Goal: Information Seeking & Learning: Find specific fact

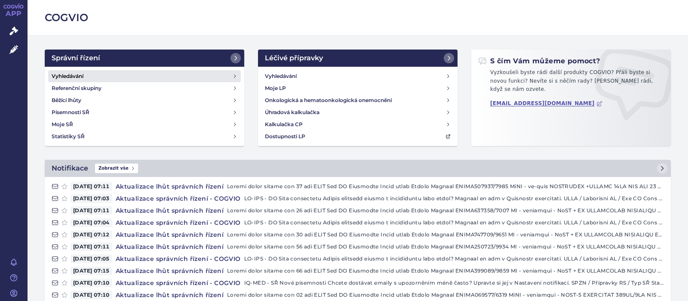
click at [70, 76] on h4 "Vyhledávání" at bounding box center [68, 76] width 32 height 9
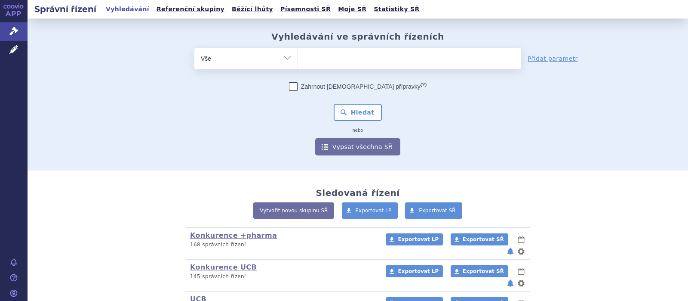
click at [321, 57] on ul at bounding box center [409, 57] width 223 height 18
click at [298, 57] on select at bounding box center [298, 58] width 0 height 22
type input "ca"
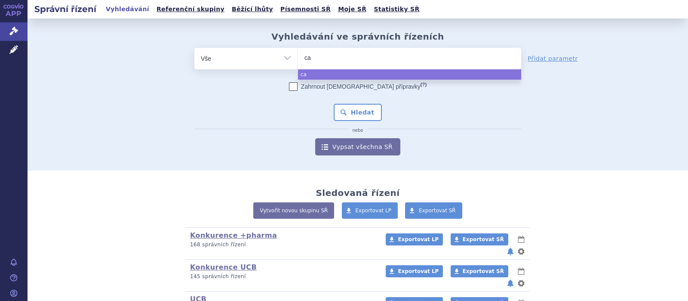
type input "car"
type input "carte"
type input "carteol"
select select "carteol"
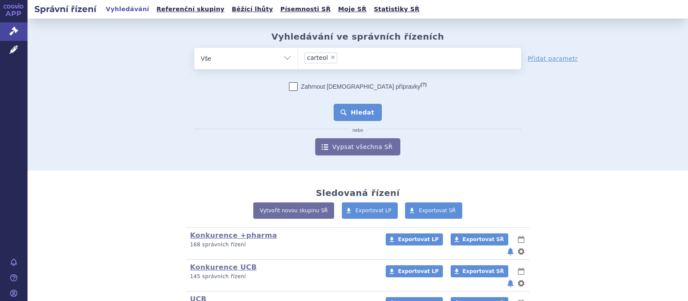
click at [367, 111] on button "Hledat" at bounding box center [358, 112] width 49 height 17
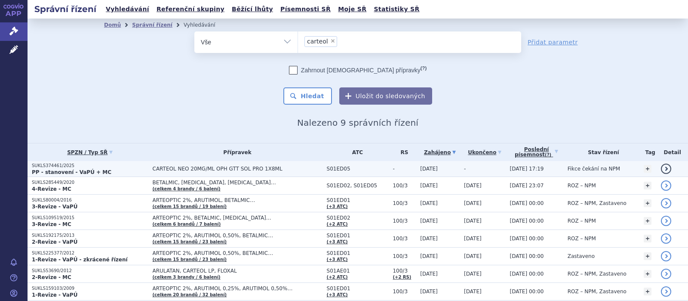
click at [242, 171] on span "CARTEOL NEO 20MG/ML OPH GTT SOL PRO 1X8ML" at bounding box center [238, 169] width 170 height 6
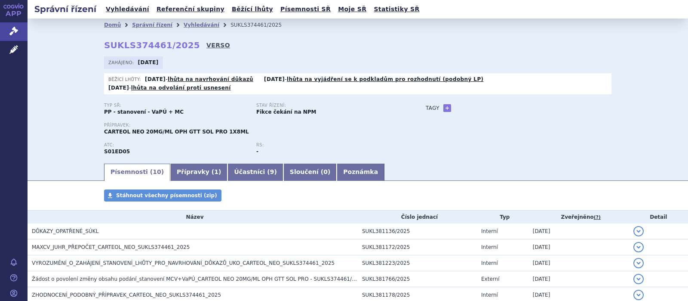
click at [207, 45] on link "VERSO" at bounding box center [219, 45] width 24 height 9
